Goal: Obtain resource: Obtain resource

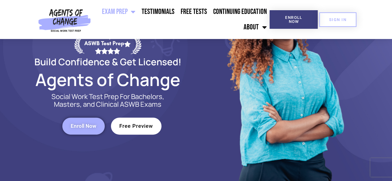
scroll to position [69, 0]
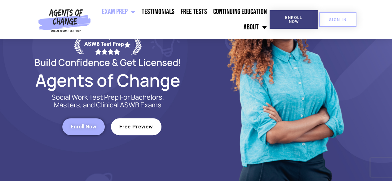
click at [149, 128] on span "Free Preview" at bounding box center [136, 126] width 34 height 5
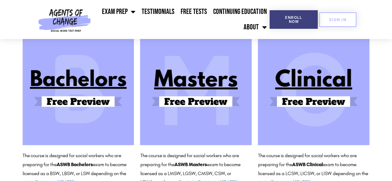
scroll to position [68, 0]
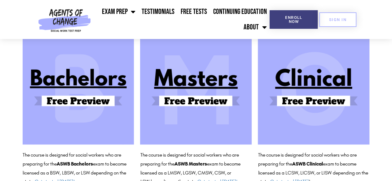
click at [200, 101] on img at bounding box center [196, 89] width 112 height 112
